Goal: Task Accomplishment & Management: Manage account settings

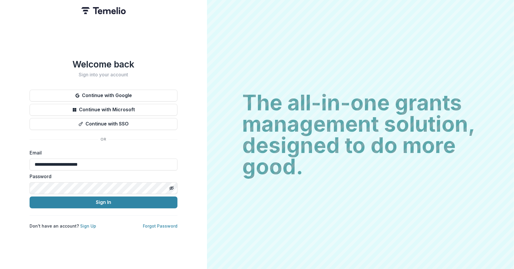
click at [122, 228] on div "**********" at bounding box center [103, 134] width 207 height 269
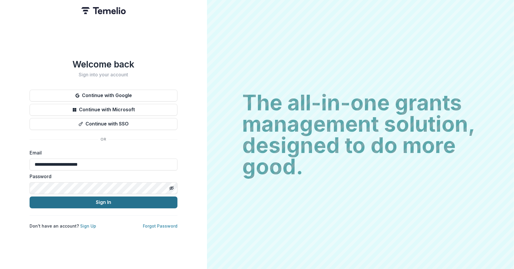
click at [121, 199] on button "Sign In" at bounding box center [104, 202] width 148 height 12
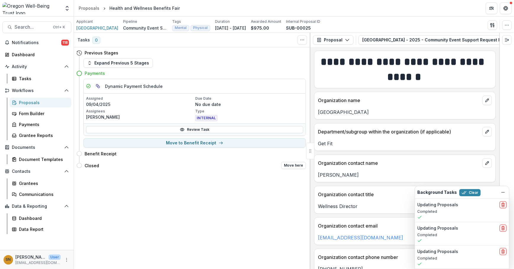
click at [132, 170] on div "Closed Move here" at bounding box center [191, 166] width 230 height 12
click at [510, 6] on button "Get Help" at bounding box center [506, 8] width 12 height 12
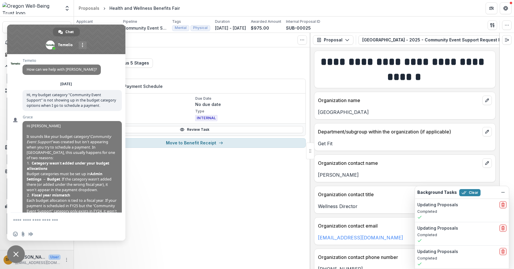
scroll to position [468, 0]
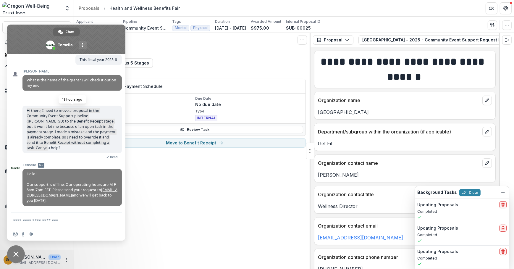
drag, startPoint x: 25, startPoint y: 110, endPoint x: 115, endPoint y: 148, distance: 96.7
click at [115, 148] on span "Hi there, I need to move a proposal in the Community Event Support pipeline ([P…" at bounding box center [71, 130] width 99 height 48
copy span "Hi there, I need to move a proposal in the Community Event Support pipeline ([P…"
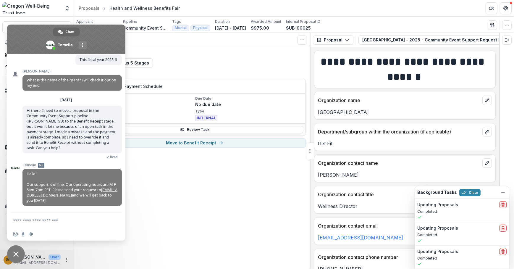
click at [35, 220] on textarea "Compose your message..." at bounding box center [60, 220] width 94 height 5
paste textarea "**********"
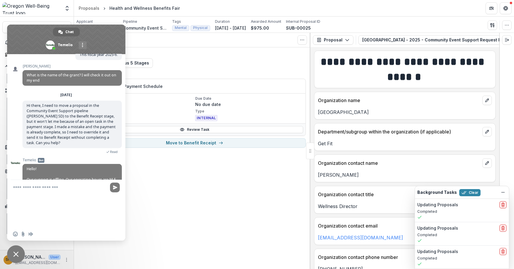
type textarea "**********"
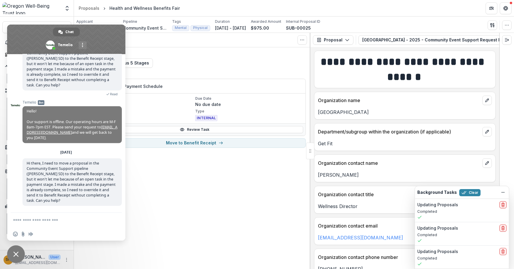
scroll to position [528, 0]
click at [158, 201] on div "Tasks 0 Show Cancelled Tasks Previous Stages Expand Previous 5 Stages Payments …" at bounding box center [192, 151] width 237 height 236
click at [147, 233] on div "Tasks 0 Show Cancelled Tasks Previous Stages Expand Previous 5 Stages Payments …" at bounding box center [192, 151] width 237 height 236
click at [11, 257] on span "Close chat" at bounding box center [16, 254] width 18 height 18
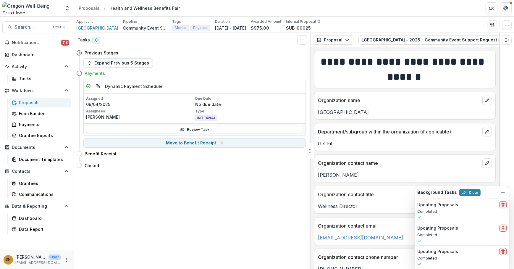
click at [32, 103] on div "Proposals" at bounding box center [43, 102] width 48 height 6
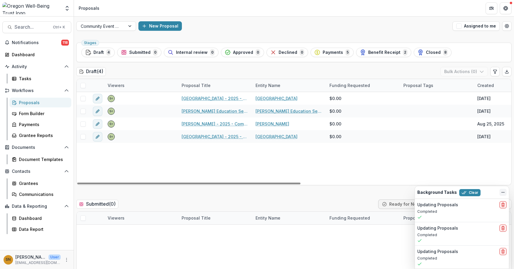
click at [507, 193] on div "Background Tasks Clear" at bounding box center [462, 192] width 94 height 12
click at [505, 193] on icon "Dismiss" at bounding box center [503, 192] width 5 height 5
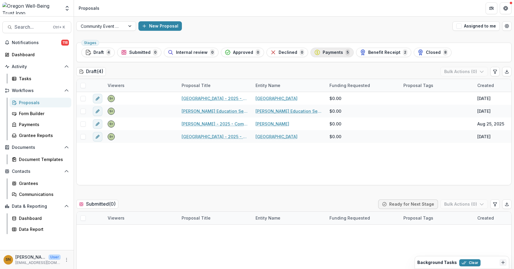
click at [318, 49] on div "Payments 5" at bounding box center [333, 52] width 36 height 7
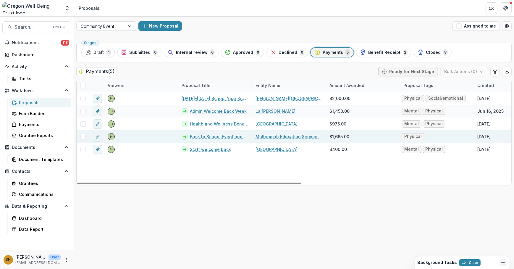
click at [213, 136] on link "Back to School Event and Benefit/Wellness Fair" at bounding box center [219, 136] width 59 height 6
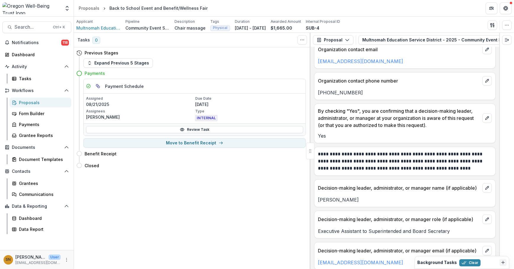
scroll to position [215, 0]
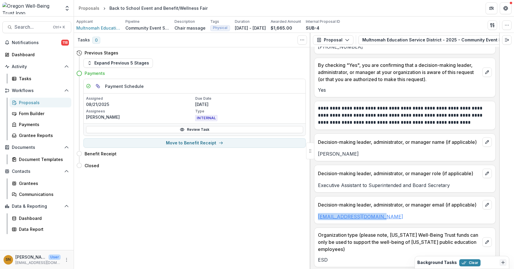
drag, startPoint x: 378, startPoint y: 217, endPoint x: 318, endPoint y: 215, distance: 59.2
click at [318, 215] on p "[EMAIL_ADDRESS][DOMAIN_NAME]" at bounding box center [405, 216] width 174 height 7
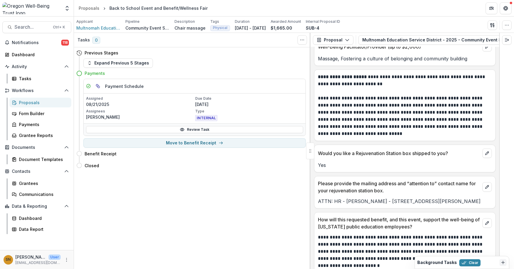
scroll to position [797, 0]
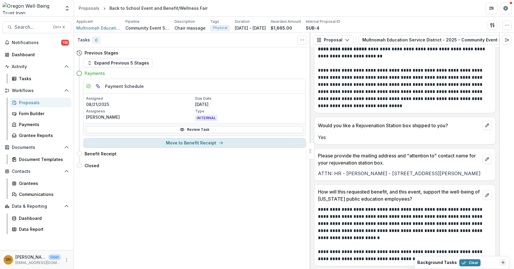
click at [179, 144] on button "Move to Benefit Receipt" at bounding box center [194, 142] width 223 height 9
select select "**********"
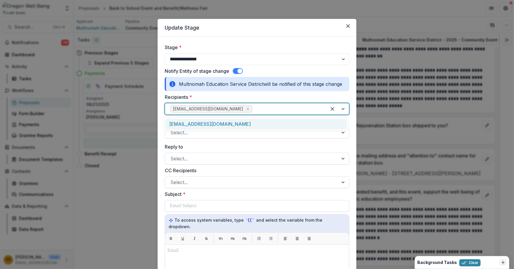
click at [254, 112] on div at bounding box center [288, 109] width 68 height 8
click at [236, 124] on div "[EMAIL_ADDRESS][DOMAIN_NAME]" at bounding box center [256, 124] width 182 height 11
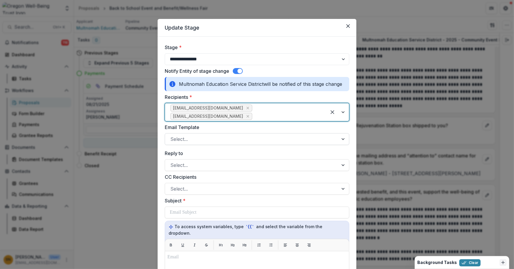
click at [211, 137] on div "Select..." at bounding box center [251, 138] width 173 height 9
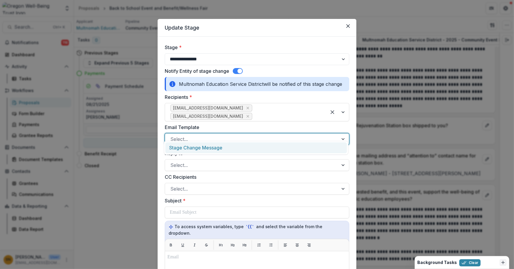
click at [200, 149] on div "Stage Change Message" at bounding box center [256, 147] width 182 height 11
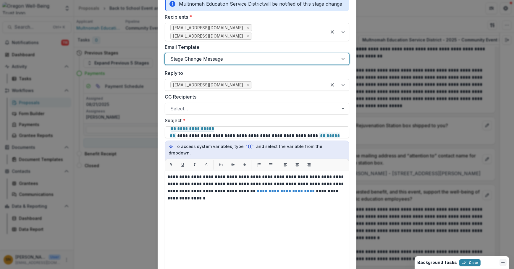
scroll to position [80, 0]
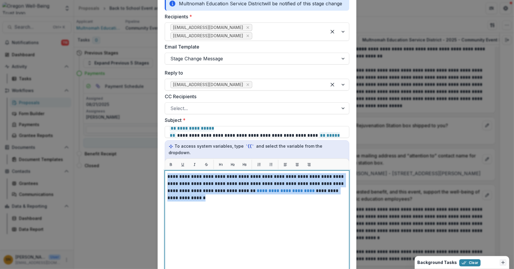
drag, startPoint x: 183, startPoint y: 188, endPoint x: 162, endPoint y: 164, distance: 32.3
click at [162, 164] on form "**********" at bounding box center [257, 173] width 199 height 434
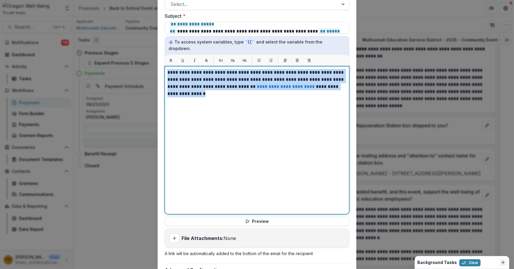
scroll to position [226, 0]
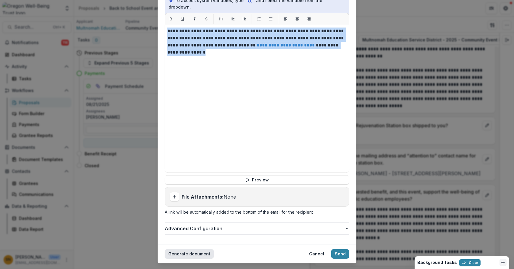
click at [195, 249] on button "Generate document" at bounding box center [189, 253] width 49 height 9
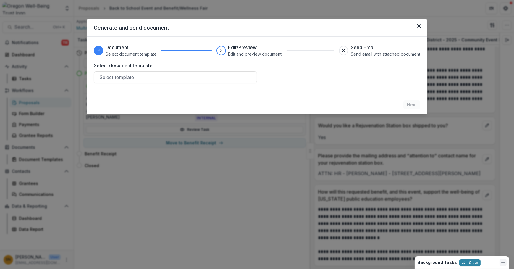
click at [169, 85] on div "Document Select document template 2 Edit/Preview Edit and preview document 3 Se…" at bounding box center [257, 66] width 341 height 58
click at [169, 80] on div at bounding box center [175, 77] width 152 height 8
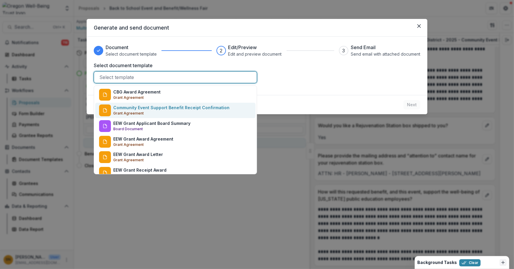
click at [163, 108] on p "Community Event Support Benefit Receipt Confirmation" at bounding box center [171, 107] width 116 height 6
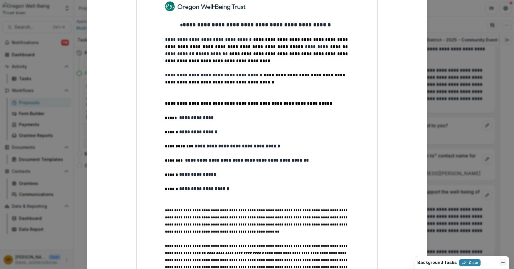
scroll to position [77, 0]
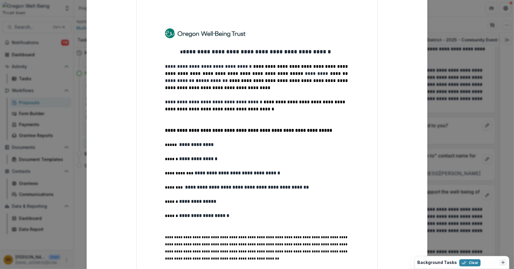
select select "**********"
drag, startPoint x: 206, startPoint y: 80, endPoint x: 292, endPoint y: 75, distance: 86.2
click at [292, 75] on p "**********" at bounding box center [257, 77] width 184 height 28
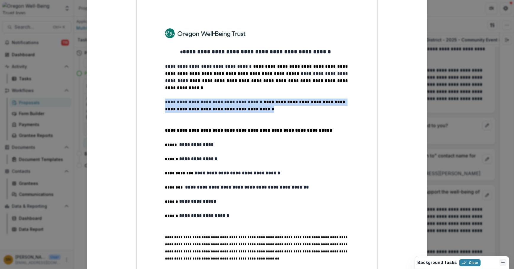
drag, startPoint x: 256, startPoint y: 99, endPoint x: 146, endPoint y: 92, distance: 110.0
click at [146, 92] on div "**********" at bounding box center [256, 184] width 241 height 369
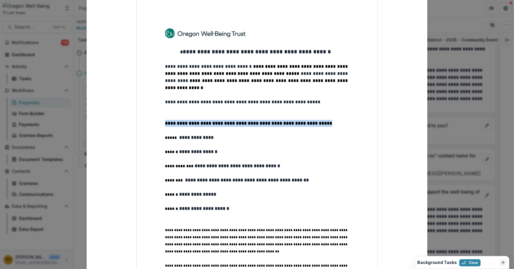
drag, startPoint x: 288, startPoint y: 117, endPoint x: 132, endPoint y: 113, distance: 156.0
click at [132, 113] on div "**********" at bounding box center [257, 182] width 327 height 364
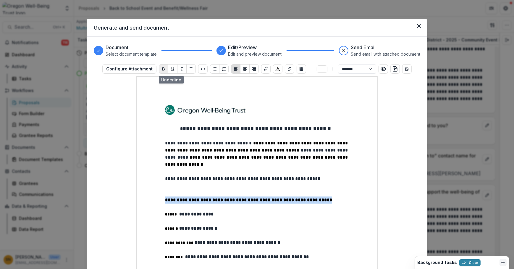
click at [162, 68] on icon "Bold" at bounding box center [163, 68] width 2 height 3
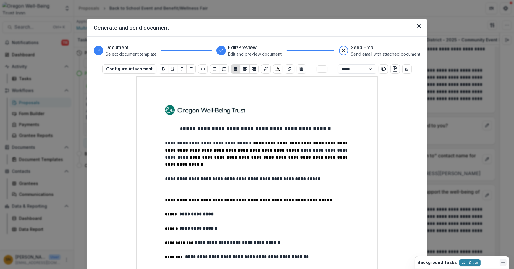
click at [168, 189] on p at bounding box center [257, 192] width 184 height 7
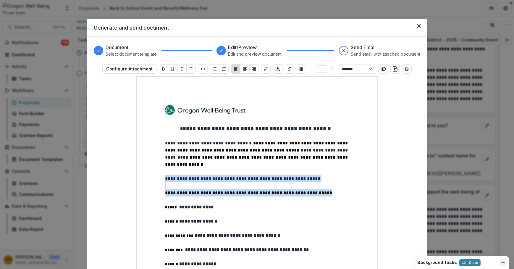
drag, startPoint x: 198, startPoint y: 180, endPoint x: 156, endPoint y: 171, distance: 43.6
click at [156, 171] on div "**********" at bounding box center [256, 253] width 241 height 355
click at [212, 69] on icon "Bullet List" at bounding box center [214, 69] width 5 height 5
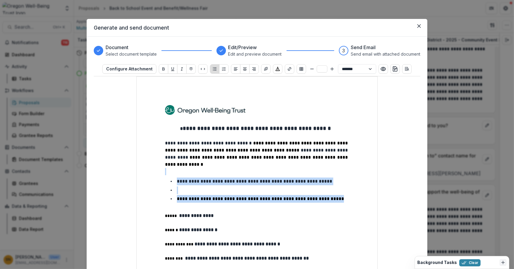
click at [167, 182] on div "**********" at bounding box center [257, 258] width 184 height 306
select select "**********"
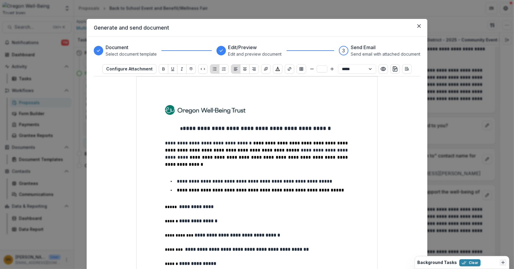
click at [389, 164] on div "**********" at bounding box center [257, 254] width 327 height 357
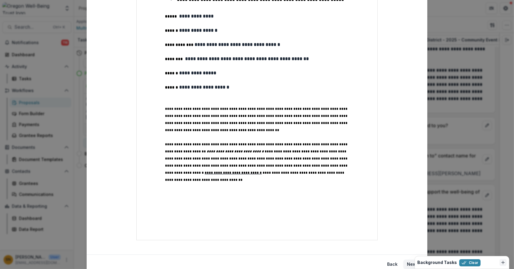
scroll to position [199, 0]
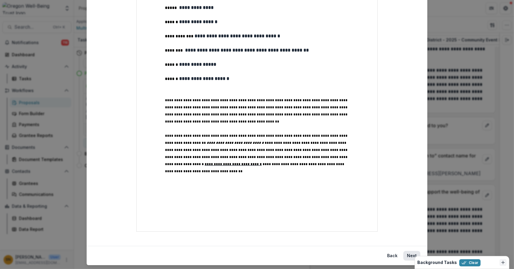
click at [413, 251] on button "Next" at bounding box center [412, 255] width 17 height 9
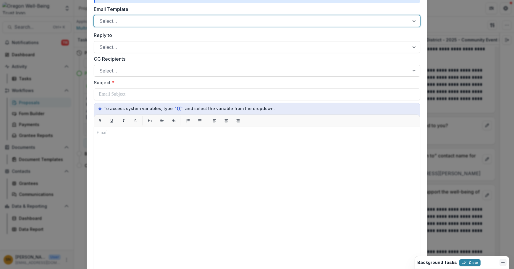
scroll to position [11, 0]
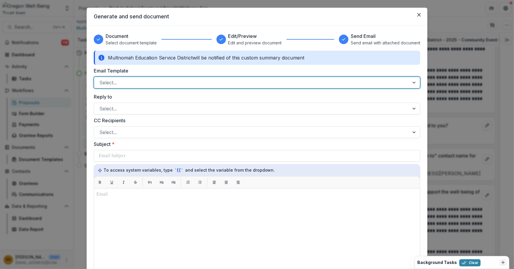
click at [154, 83] on div at bounding box center [251, 82] width 305 height 8
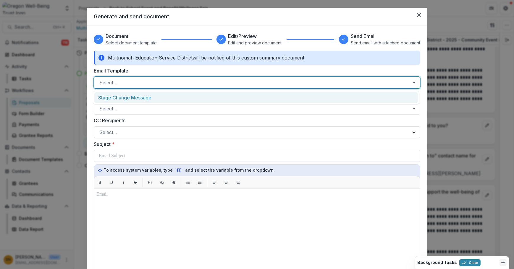
click at [145, 96] on div "Stage Change Message" at bounding box center [256, 97] width 324 height 11
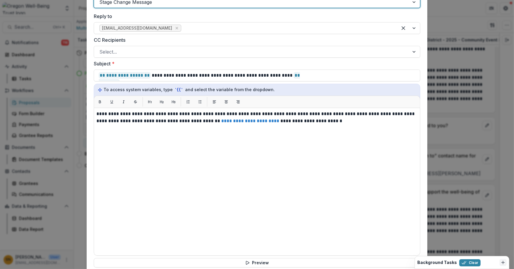
scroll to position [173, 0]
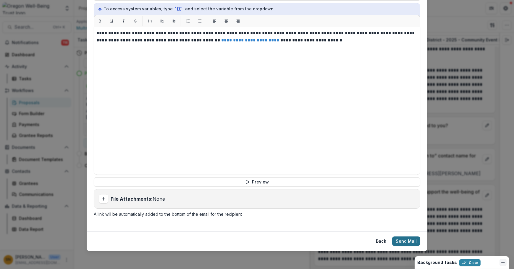
click at [408, 240] on button "Send Mail" at bounding box center [406, 240] width 28 height 9
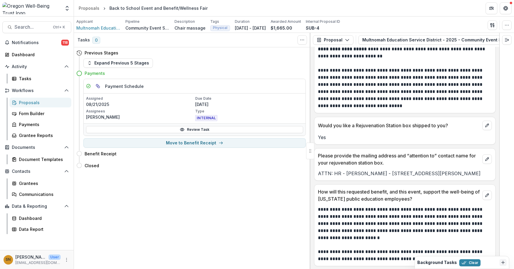
select select "**********"
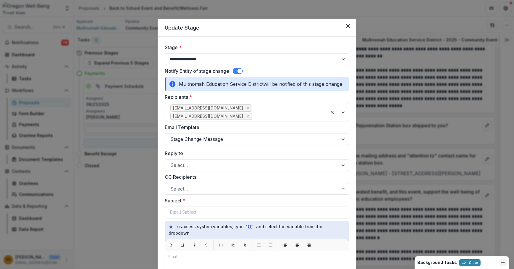
click at [123, 222] on div "**********" at bounding box center [257, 134] width 514 height 269
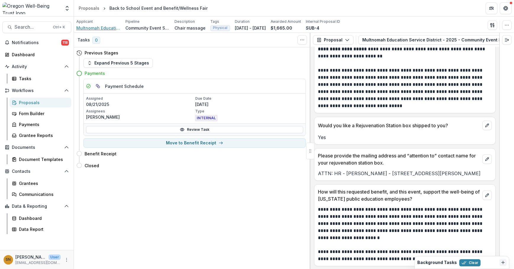
click at [80, 30] on span "Multnomah Education Service District" at bounding box center [98, 28] width 44 height 6
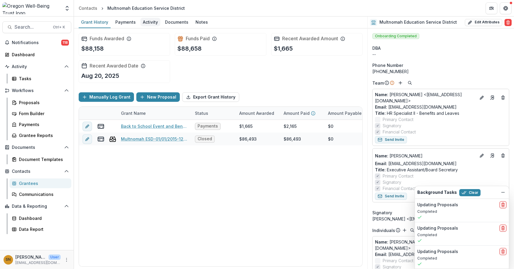
click at [144, 20] on div "Activity" at bounding box center [151, 22] width 20 height 9
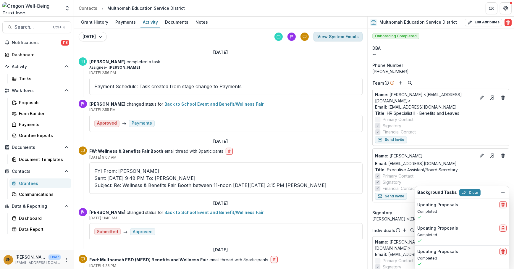
click at [346, 38] on button "View System Emails" at bounding box center [338, 36] width 49 height 9
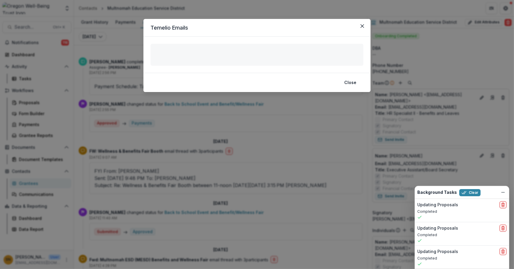
click at [264, 39] on div "Emails ( ) No emails available" at bounding box center [257, 55] width 227 height 36
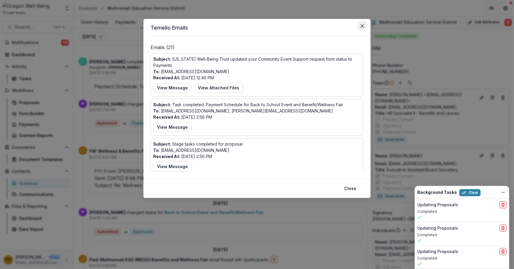
click at [363, 24] on icon "Close" at bounding box center [363, 26] width 4 height 4
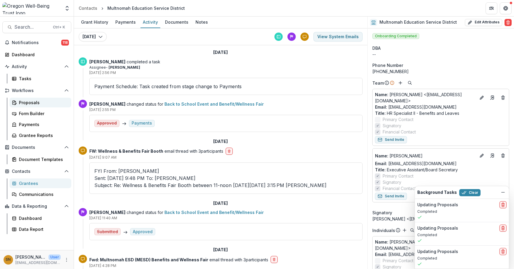
click at [33, 99] on div "Proposals" at bounding box center [43, 102] width 48 height 6
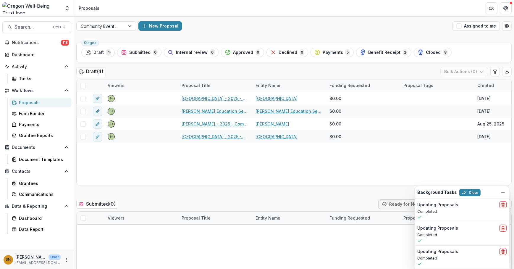
drag, startPoint x: 506, startPoint y: 6, endPoint x: 394, endPoint y: 23, distance: 113.5
click at [505, 6] on icon "Get Help" at bounding box center [506, 8] width 5 height 5
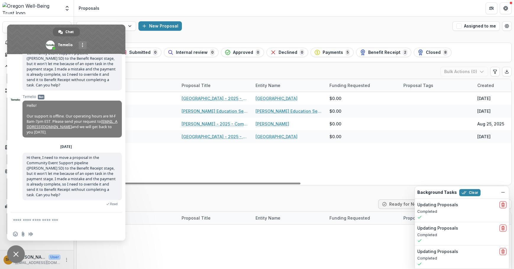
click at [162, 242] on div "No data available" at bounding box center [294, 273] width 435 height 89
click at [302, 10] on header "Proposals" at bounding box center [294, 8] width 440 height 16
click at [16, 254] on span "Close chat" at bounding box center [15, 254] width 5 height 5
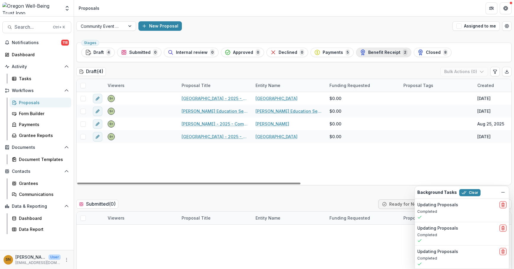
click at [383, 52] on span "Benefit Receipt" at bounding box center [384, 52] width 32 height 5
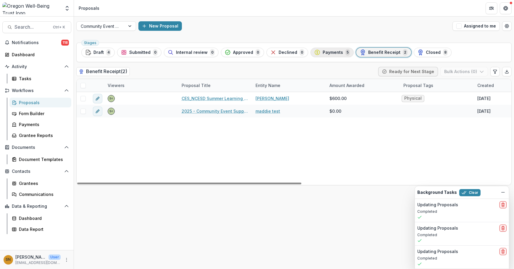
click at [323, 50] on span "Payments" at bounding box center [333, 52] width 20 height 5
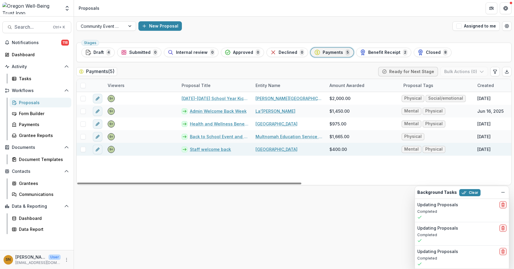
click at [289, 149] on link "[GEOGRAPHIC_DATA]" at bounding box center [277, 149] width 42 height 6
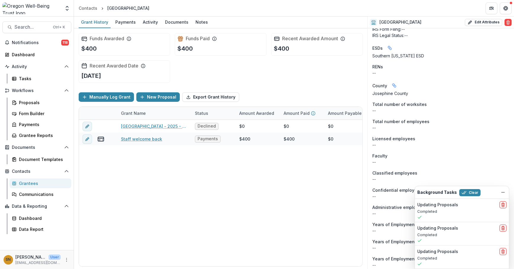
scroll to position [618, 0]
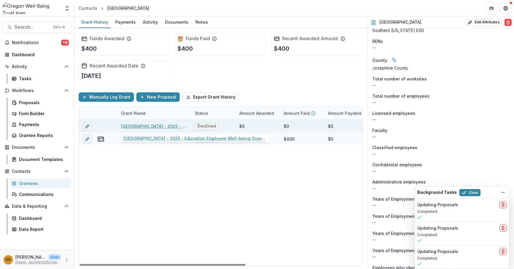
click at [155, 125] on link "[GEOGRAPHIC_DATA] - 2025 - Education Employee Well-being Grant Application" at bounding box center [154, 126] width 67 height 6
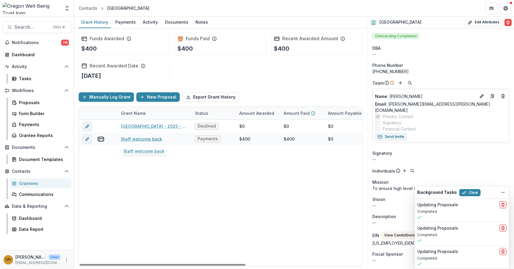
click at [133, 137] on link "Staff welcome back" at bounding box center [141, 139] width 41 height 6
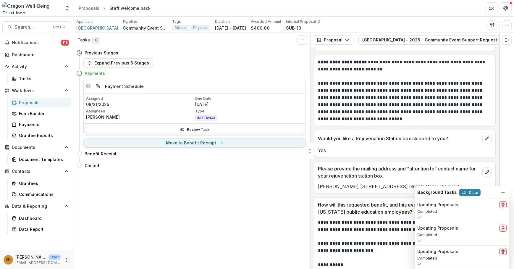
scroll to position [797, 0]
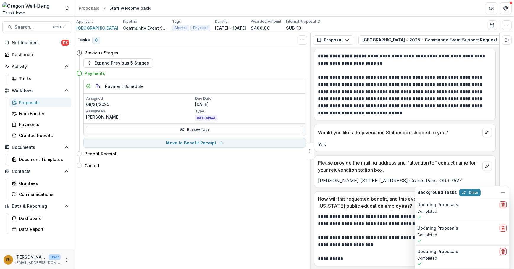
drag, startPoint x: 125, startPoint y: 178, endPoint x: 127, endPoint y: 186, distance: 8.5
click at [127, 186] on div "Tasks 0 Show Cancelled Tasks Previous Stages Expand Previous 5 Stages Payments …" at bounding box center [192, 151] width 237 height 236
click at [223, 136] on div "Payment Schedule Assigned [DATE] Due Date [DATE] Assignees [PERSON_NAME] Type I…" at bounding box center [191, 113] width 230 height 69
click at [214, 145] on button "Move to Benefit Receipt" at bounding box center [194, 142] width 223 height 9
select select "**********"
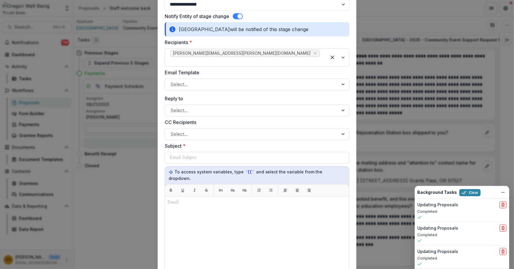
scroll to position [54, 0]
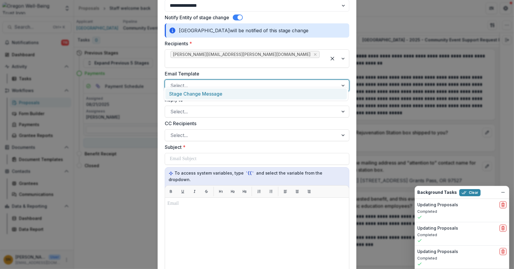
click at [207, 81] on div at bounding box center [251, 85] width 163 height 8
drag, startPoint x: 212, startPoint y: 92, endPoint x: 199, endPoint y: 96, distance: 12.8
click at [211, 92] on div "Stage Change Message" at bounding box center [256, 93] width 182 height 11
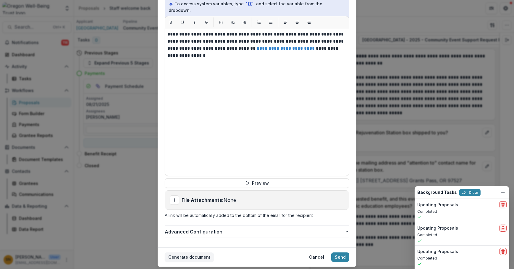
scroll to position [226, 0]
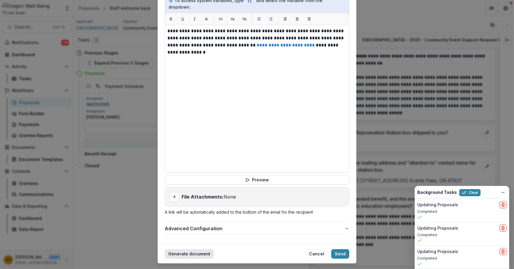
click at [175, 249] on button "Generate document" at bounding box center [189, 253] width 49 height 9
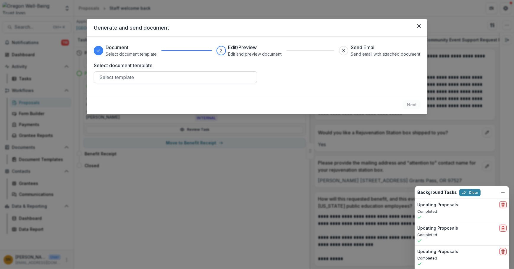
click at [127, 74] on div at bounding box center [175, 77] width 152 height 8
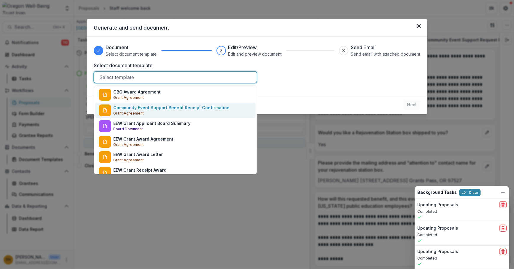
click at [123, 107] on p "Community Event Support Benefit Receipt Confirmation" at bounding box center [171, 107] width 116 height 6
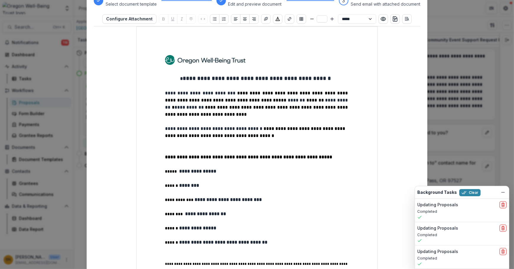
scroll to position [50, 0]
select select "**********"
drag, startPoint x: 251, startPoint y: 130, endPoint x: 174, endPoint y: 127, distance: 77.0
click at [172, 128] on p "**********" at bounding box center [257, 132] width 184 height 14
click at [291, 105] on span "**********" at bounding box center [257, 111] width 184 height 12
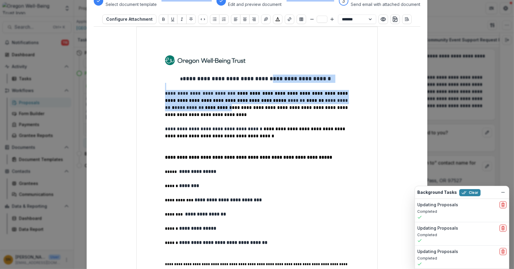
type input "**"
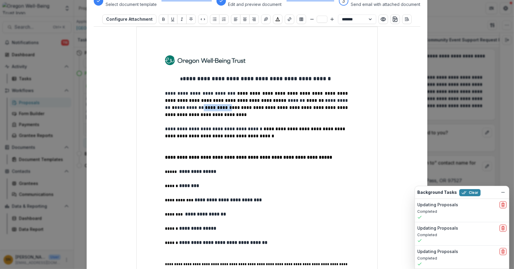
drag, startPoint x: 173, startPoint y: 107, endPoint x: 335, endPoint y: 103, distance: 161.3
click at [335, 103] on p "**********" at bounding box center [257, 104] width 184 height 28
drag, startPoint x: 309, startPoint y: 99, endPoint x: 277, endPoint y: 98, distance: 31.4
click at [277, 98] on p "**********" at bounding box center [257, 104] width 184 height 28
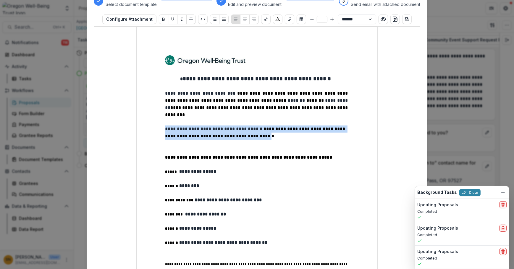
drag, startPoint x: 144, startPoint y: 128, endPoint x: 143, endPoint y: 118, distance: 10.1
click at [143, 118] on div "**********" at bounding box center [256, 211] width 241 height 369
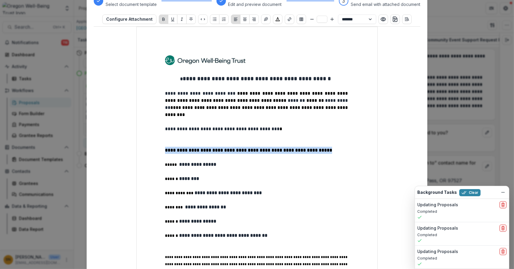
drag, startPoint x: 166, startPoint y: 141, endPoint x: 341, endPoint y: 142, distance: 175.8
click at [341, 147] on p "**********" at bounding box center [257, 150] width 184 height 7
click at [168, 16] on button "Underline" at bounding box center [172, 19] width 9 height 9
click at [162, 20] on icon "Bold" at bounding box center [163, 19] width 5 height 5
drag, startPoint x: 173, startPoint y: 21, endPoint x: 172, endPoint y: 39, distance: 17.5
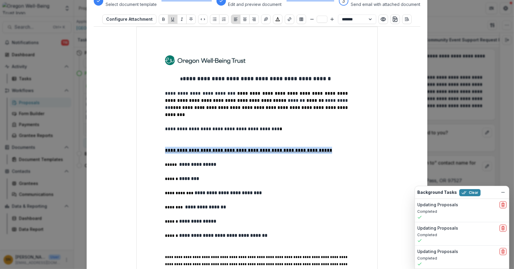
click at [173, 21] on button "Underline" at bounding box center [172, 19] width 9 height 9
click at [183, 140] on p at bounding box center [257, 143] width 184 height 7
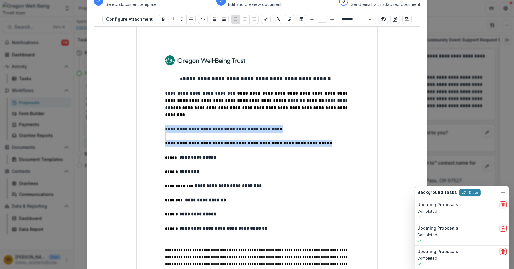
drag, startPoint x: 318, startPoint y: 137, endPoint x: 144, endPoint y: 123, distance: 174.9
click at [144, 123] on div "**********" at bounding box center [256, 204] width 241 height 355
drag, startPoint x: 214, startPoint y: 17, endPoint x: 211, endPoint y: 26, distance: 9.2
click at [214, 17] on icon "Bullet List" at bounding box center [214, 19] width 5 height 5
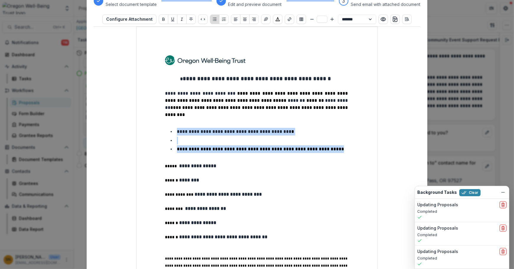
click at [185, 137] on li at bounding box center [260, 141] width 177 height 8
click at [179, 137] on li at bounding box center [260, 141] width 177 height 8
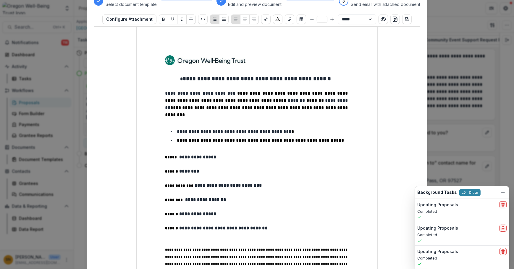
select select "**********"
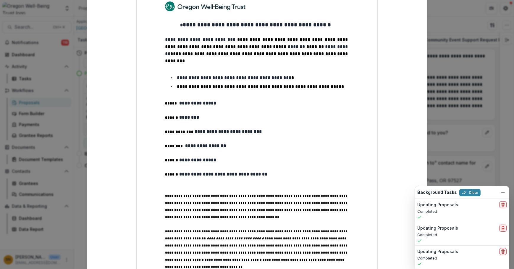
scroll to position [199, 0]
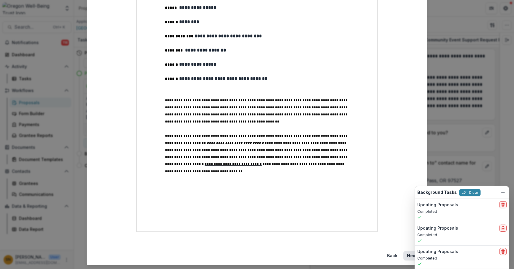
click at [410, 251] on button "Next" at bounding box center [412, 255] width 17 height 9
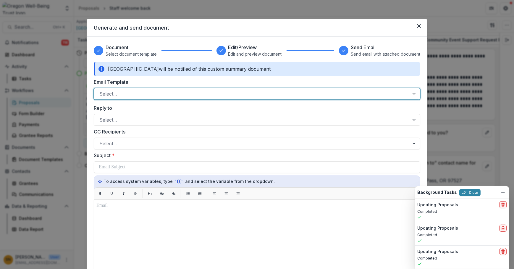
click at [181, 92] on div at bounding box center [251, 94] width 305 height 8
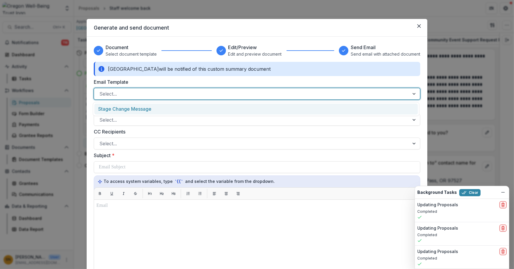
click at [166, 107] on div "Stage Change Message" at bounding box center [256, 109] width 324 height 11
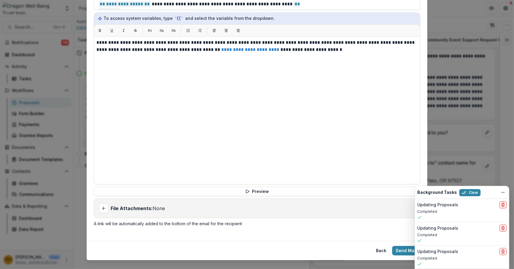
scroll to position [173, 0]
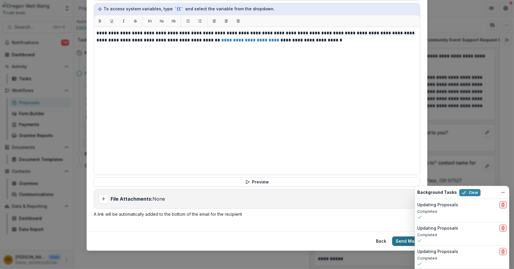
click at [403, 239] on button "Send Mail" at bounding box center [406, 240] width 28 height 9
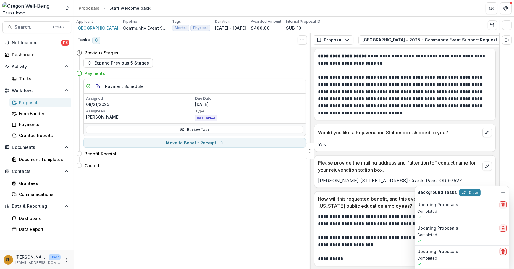
select select "**********"
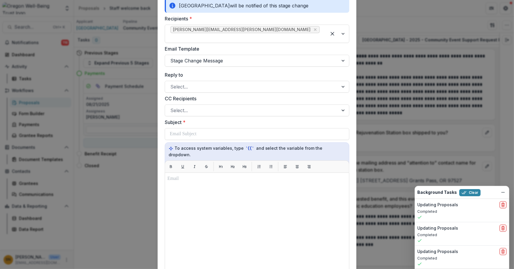
scroll to position [54, 0]
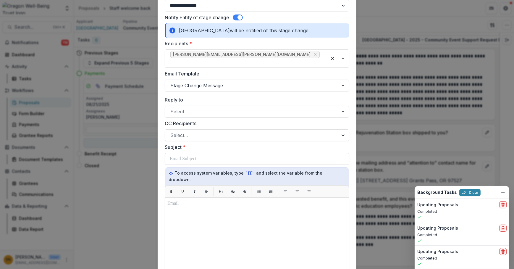
click at [204, 107] on div at bounding box center [251, 111] width 163 height 8
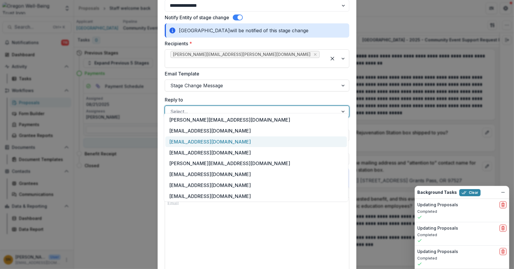
click at [199, 145] on div "[EMAIL_ADDRESS][DOMAIN_NAME]" at bounding box center [256, 141] width 182 height 11
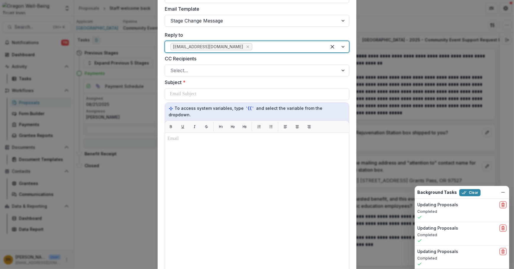
scroll to position [38, 0]
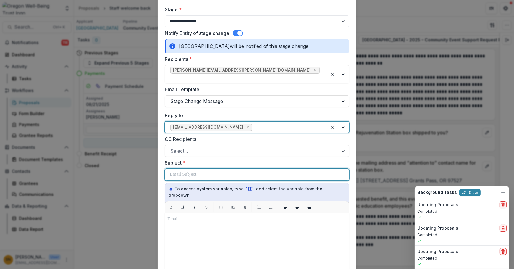
click at [202, 169] on div at bounding box center [257, 174] width 175 height 11
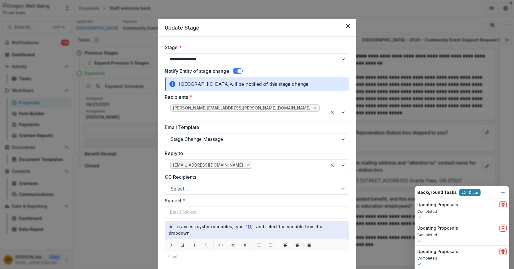
click at [240, 71] on span at bounding box center [240, 71] width 5 height 5
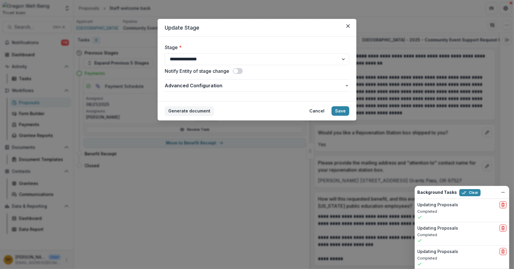
click at [240, 71] on span at bounding box center [238, 71] width 10 height 6
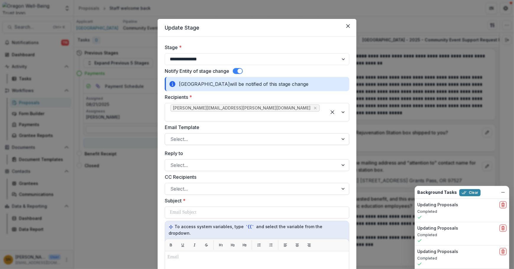
click at [180, 135] on div at bounding box center [251, 139] width 163 height 8
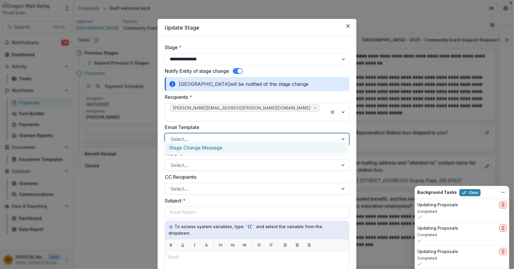
click at [190, 146] on div "Stage Change Message" at bounding box center [256, 147] width 182 height 11
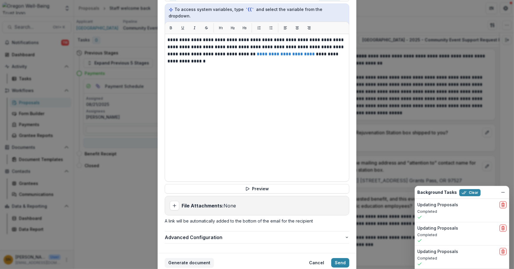
scroll to position [226, 0]
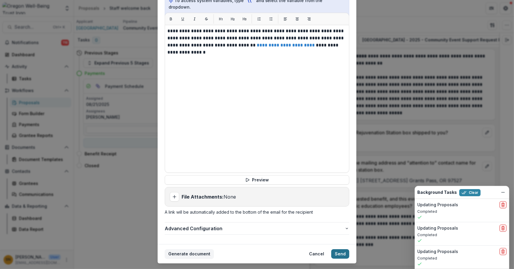
click at [346, 249] on button "Send" at bounding box center [340, 253] width 18 height 9
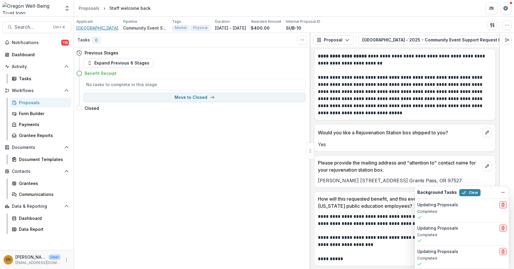
click at [96, 27] on span "[GEOGRAPHIC_DATA]" at bounding box center [97, 28] width 42 height 6
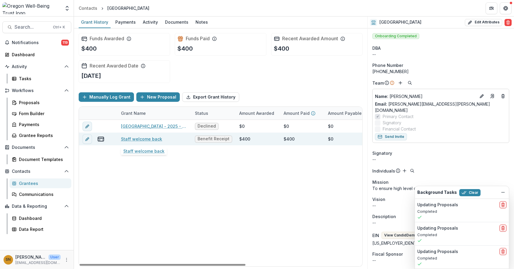
click at [145, 139] on link "Staff welcome back" at bounding box center [141, 139] width 41 height 6
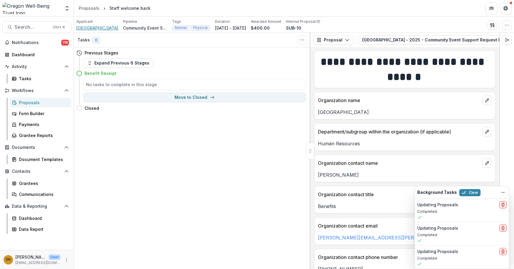
click at [91, 27] on span "[GEOGRAPHIC_DATA]" at bounding box center [97, 28] width 42 height 6
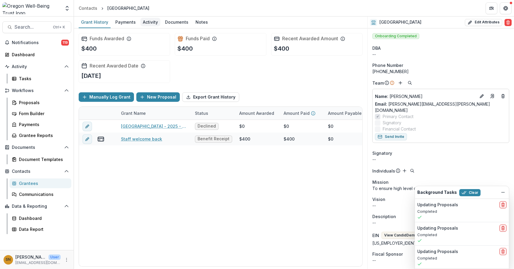
click at [149, 21] on div "Activity" at bounding box center [151, 22] width 20 height 9
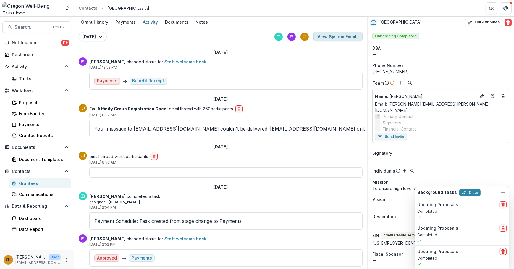
click at [339, 35] on button "View System Emails" at bounding box center [338, 36] width 49 height 9
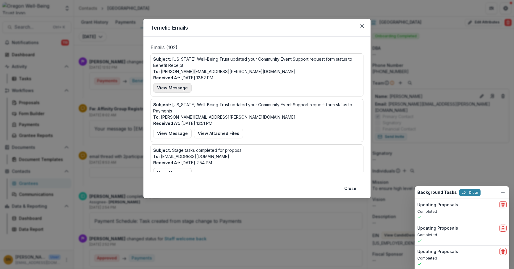
click at [185, 85] on button "View Message" at bounding box center [172, 87] width 38 height 9
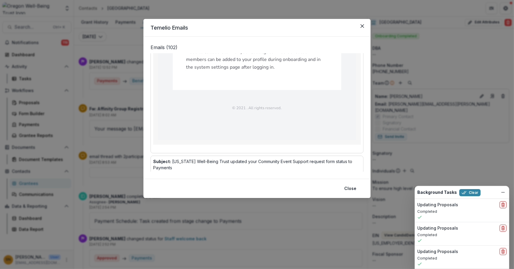
scroll to position [215, 0]
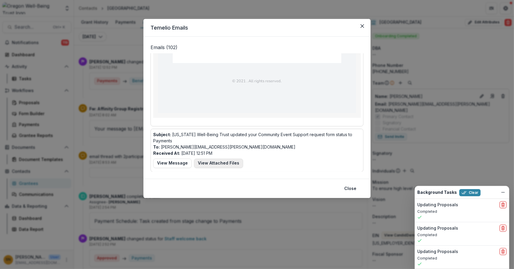
click at [220, 159] on button "View Attached Files" at bounding box center [218, 163] width 49 height 9
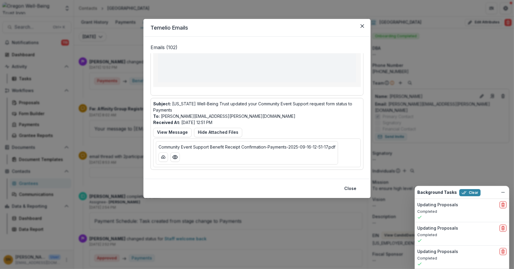
scroll to position [269, 0]
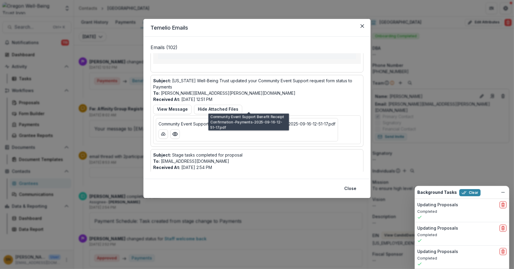
click at [230, 121] on p "Community Event Support Benefit Receipt Confirmation-Payments-2025-09-16-12-51-…" at bounding box center [247, 124] width 177 height 6
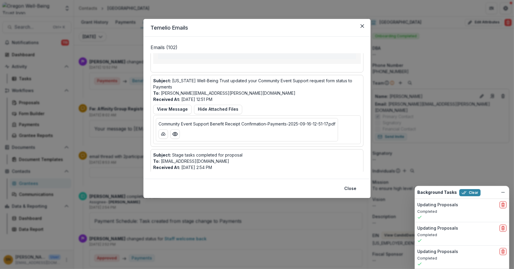
click at [235, 121] on p "Community Event Support Benefit Receipt Confirmation-Payments-2025-09-16-12-51-…" at bounding box center [247, 124] width 177 height 6
click at [172, 129] on button "Preview Community Event Support Benefit Receipt Confirmation-Payments-2025-09-1…" at bounding box center [174, 133] width 9 height 9
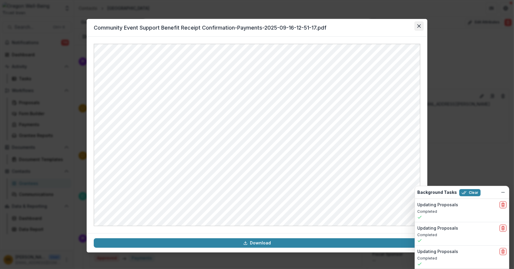
click at [421, 25] on icon "Close" at bounding box center [420, 26] width 4 height 4
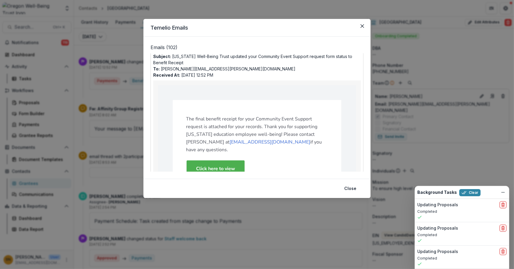
scroll to position [0, 0]
